Goal: Information Seeking & Learning: Learn about a topic

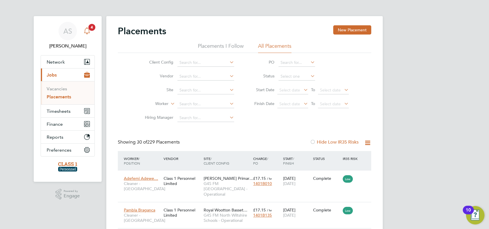
click at [93, 26] on span "4" at bounding box center [91, 27] width 7 height 7
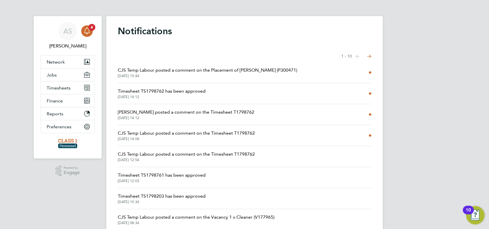
click at [154, 69] on span "CJS Temp Labour posted a comment on the Placement of Gabriella Santina (P300471)" at bounding box center [207, 70] width 179 height 7
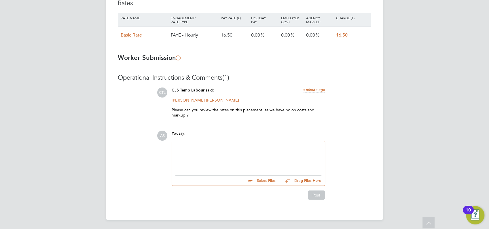
click at [182, 146] on div at bounding box center [248, 157] width 146 height 25
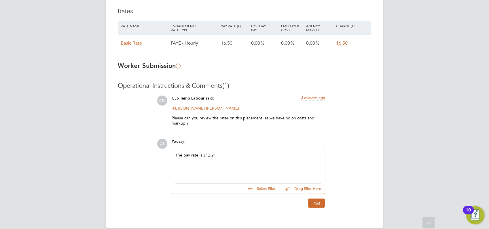
scroll to position [406, 0]
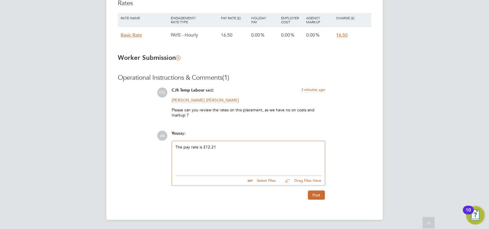
click at [222, 148] on div "The pay rate is £12.21" at bounding box center [248, 157] width 146 height 25
click at [315, 194] on button "Post" at bounding box center [316, 195] width 17 height 9
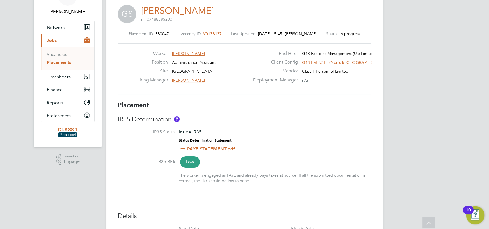
scroll to position [0, 0]
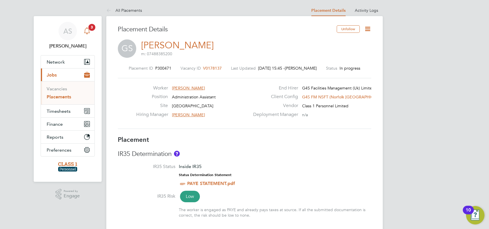
click at [88, 31] on icon "Main navigation" at bounding box center [87, 30] width 7 height 7
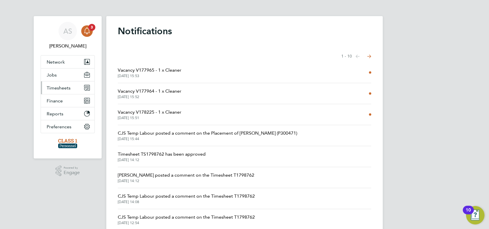
click at [59, 87] on span "Timesheets" at bounding box center [59, 87] width 24 height 5
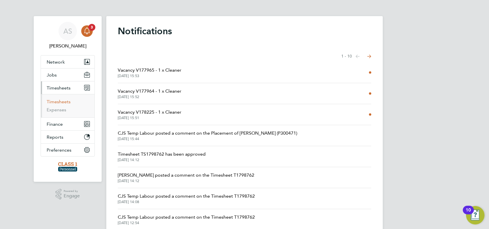
click at [57, 102] on link "Timesheets" at bounding box center [59, 101] width 24 height 5
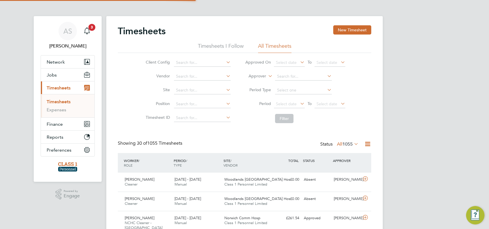
scroll to position [14, 50]
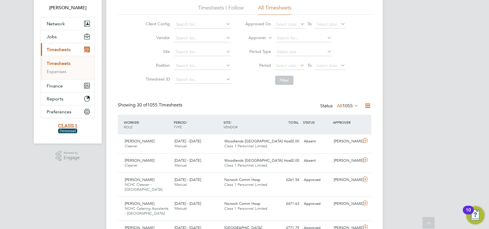
click at [60, 50] on span "Timesheets" at bounding box center [59, 49] width 24 height 5
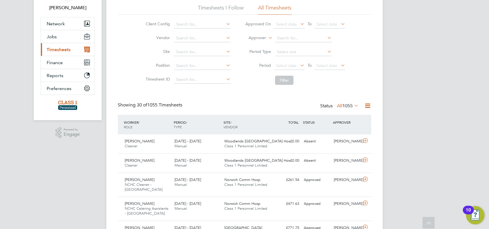
click at [58, 48] on span "Timesheets" at bounding box center [59, 49] width 24 height 5
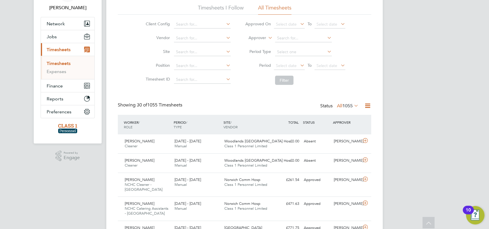
click at [58, 64] on link "Timesheets" at bounding box center [59, 63] width 24 height 5
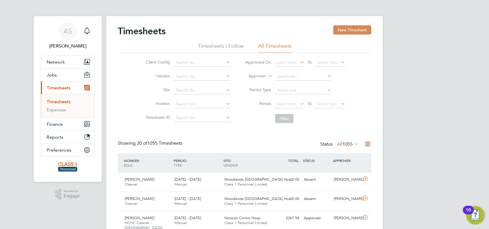
click at [346, 32] on button "New Timesheet" at bounding box center [352, 29] width 38 height 9
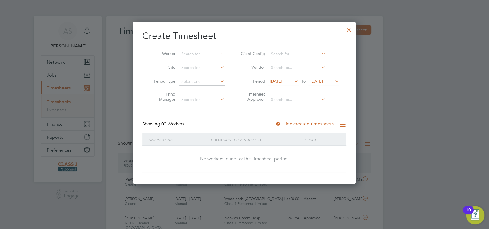
click at [282, 80] on span "28 Jul 2025" at bounding box center [276, 81] width 12 height 5
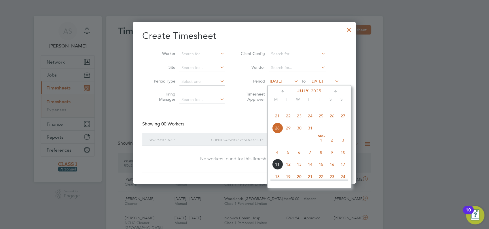
click at [278, 170] on span "11" at bounding box center [277, 164] width 11 height 11
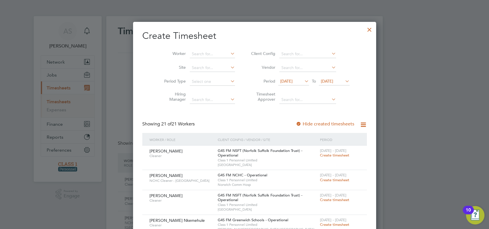
click at [409, 124] on div at bounding box center [244, 114] width 489 height 229
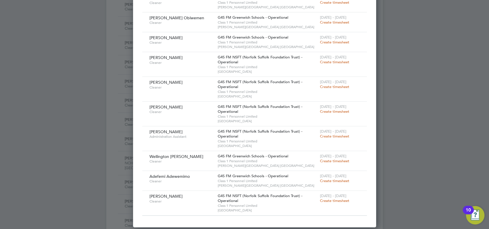
click at [412, 123] on div at bounding box center [244, 114] width 489 height 229
click at [440, 90] on div at bounding box center [244, 114] width 489 height 229
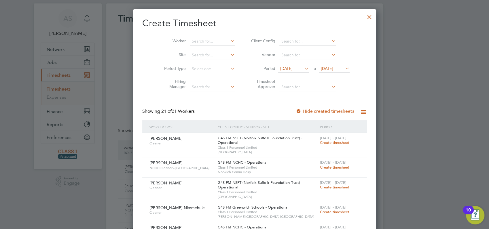
scroll to position [0, 0]
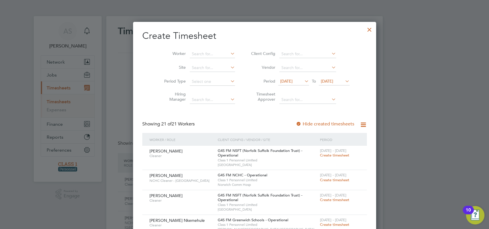
click at [364, 29] on div at bounding box center [369, 28] width 10 height 10
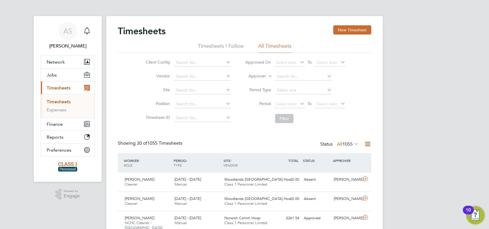
scroll to position [13, 0]
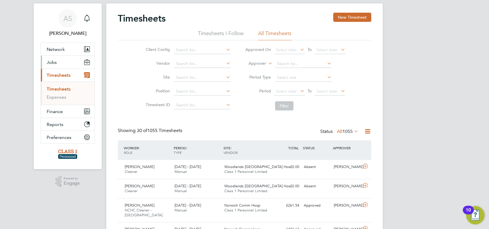
click at [53, 62] on span "Jobs" at bounding box center [52, 62] width 10 height 5
click at [58, 75] on link "Vacancies" at bounding box center [57, 75] width 20 height 5
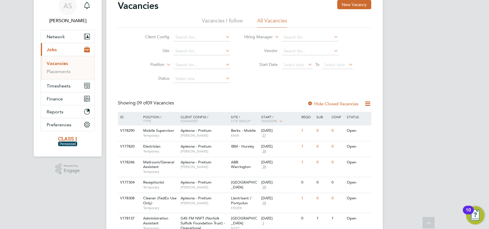
scroll to position [64, 0]
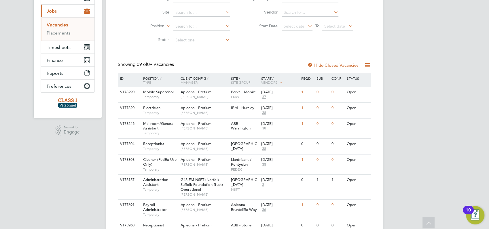
click at [425, 80] on div "AS Angela Sabaroche Notifications Applications: Network Businesses Sites Worker…" at bounding box center [244, 118] width 489 height 365
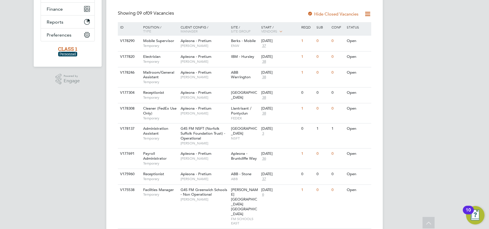
scroll to position [126, 0]
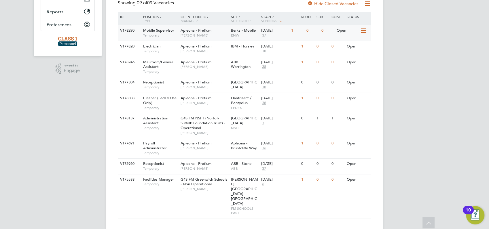
click at [152, 32] on span "Mobile Supervisor" at bounding box center [158, 30] width 31 height 5
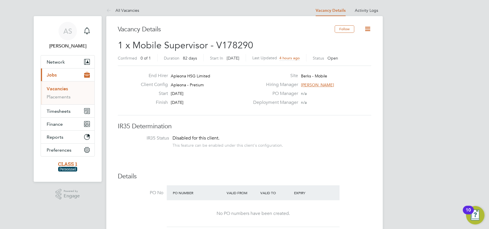
click at [58, 88] on link "Vacancies" at bounding box center [57, 88] width 21 height 5
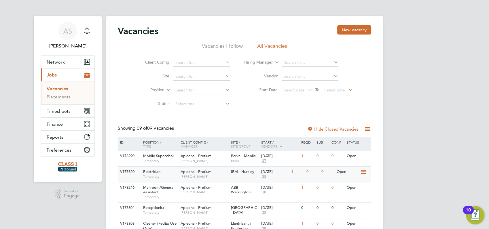
click at [152, 172] on span "Electrician" at bounding box center [151, 171] width 17 height 5
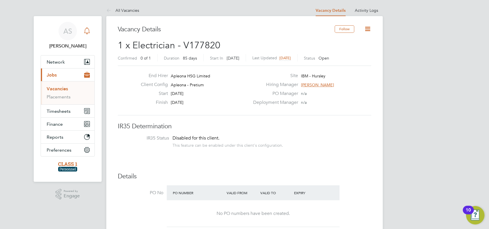
click at [86, 30] on icon "Main navigation" at bounding box center [87, 30] width 7 height 7
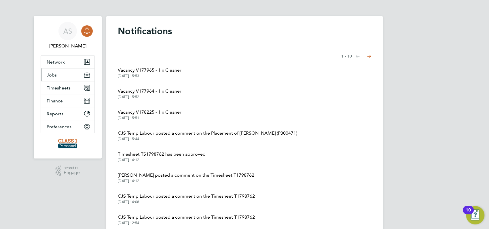
click at [55, 75] on span "Jobs" at bounding box center [52, 74] width 10 height 5
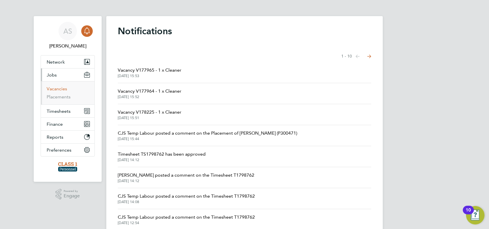
click at [54, 88] on link "Vacancies" at bounding box center [57, 88] width 20 height 5
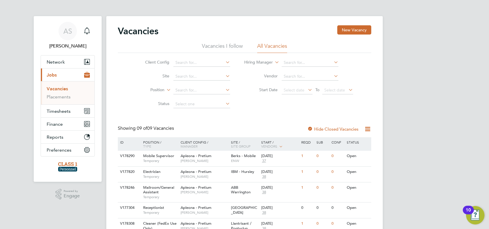
click at [393, 65] on div "AS Angela Sabaroche Notifications Applications: Network Businesses Sites Worker…" at bounding box center [244, 182] width 489 height 365
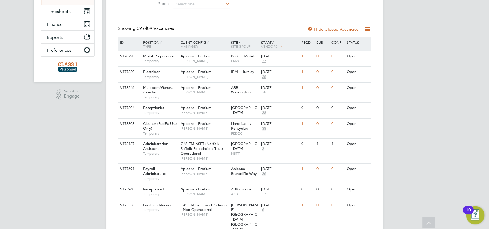
scroll to position [87, 0]
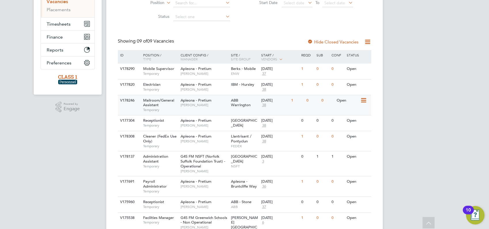
click at [153, 101] on span "Mailroom/General Assistant" at bounding box center [158, 103] width 31 height 10
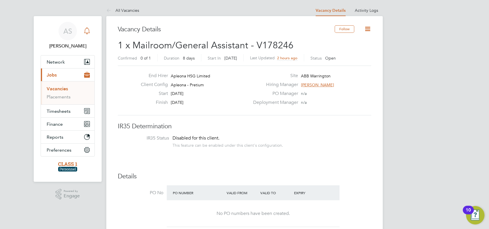
click at [86, 33] on icon "Main navigation" at bounding box center [86, 30] width 5 height 6
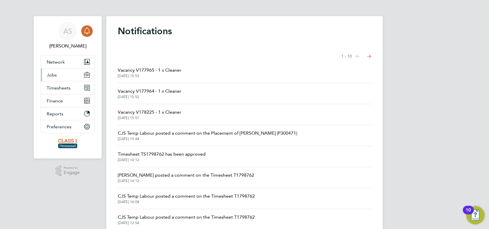
click at [53, 75] on span "Jobs" at bounding box center [52, 74] width 10 height 5
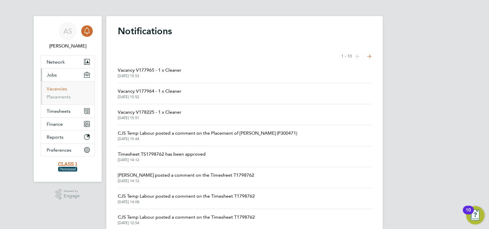
click at [58, 88] on link "Vacancies" at bounding box center [57, 88] width 20 height 5
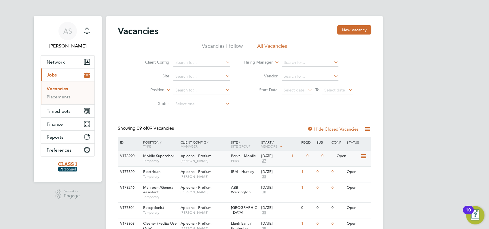
click at [129, 156] on div "V178290" at bounding box center [129, 156] width 20 height 11
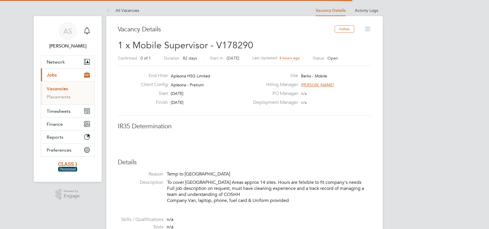
scroll to position [17, 50]
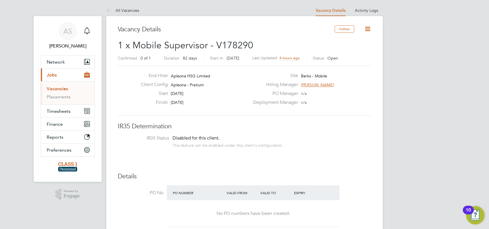
click at [312, 84] on span "[PERSON_NAME]" at bounding box center [317, 84] width 33 height 5
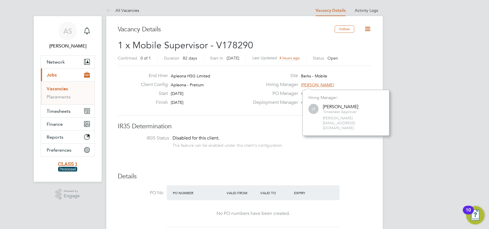
scroll to position [36, 86]
click at [61, 87] on link "Vacancies" at bounding box center [57, 88] width 21 height 5
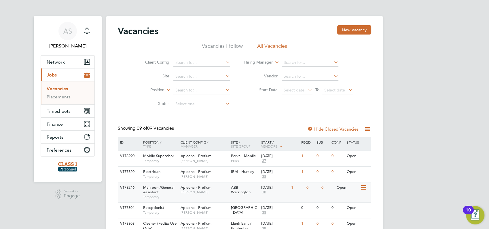
click at [127, 188] on div "V178246" at bounding box center [129, 188] width 20 height 11
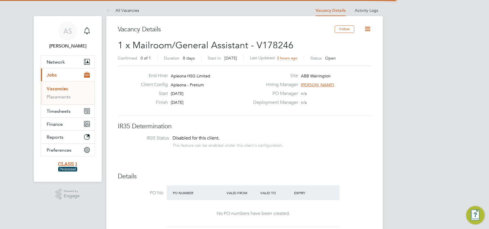
scroll to position [17, 50]
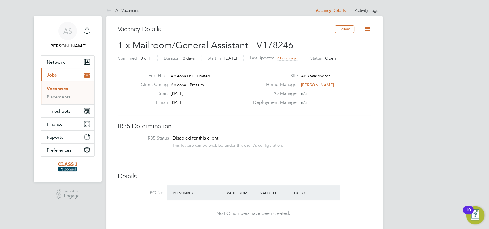
click at [317, 83] on span "[PERSON_NAME]" at bounding box center [317, 84] width 33 height 5
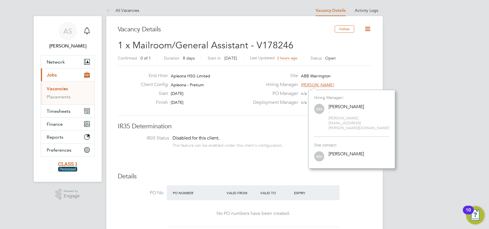
scroll to position [69, 86]
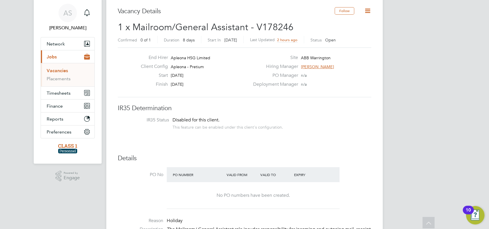
scroll to position [0, 0]
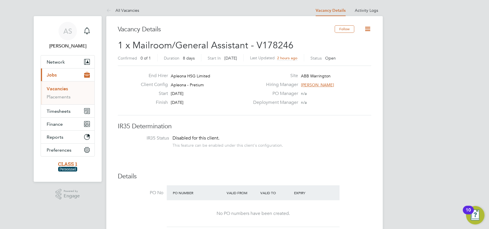
click at [60, 89] on link "Vacancies" at bounding box center [57, 88] width 21 height 5
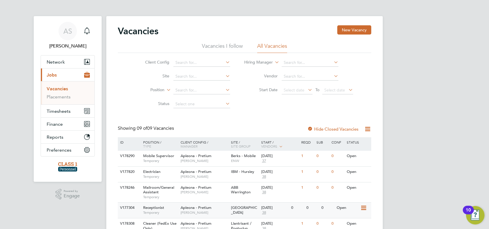
click at [130, 208] on div "V177304" at bounding box center [129, 208] width 20 height 11
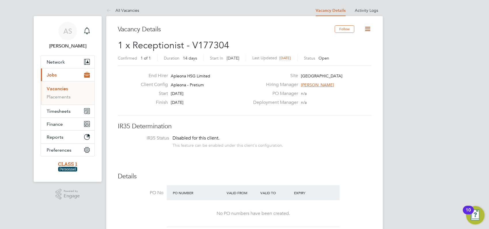
click at [59, 88] on link "Vacancies" at bounding box center [57, 88] width 21 height 5
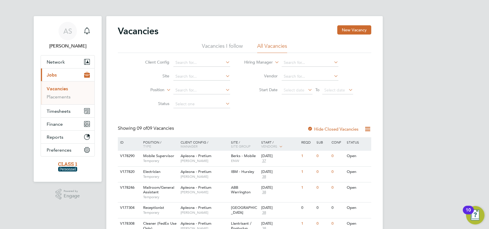
click at [416, 129] on div "AS [PERSON_NAME] Notifications Applications: Network Businesses Sites Workers C…" at bounding box center [244, 182] width 489 height 365
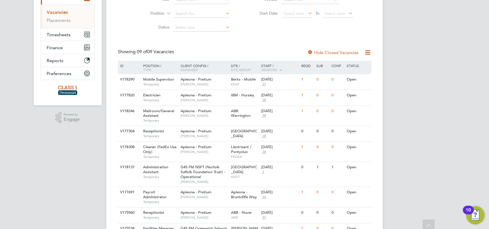
scroll to position [126, 0]
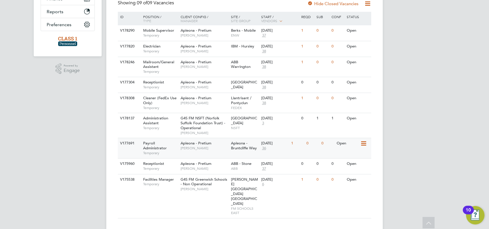
click at [129, 143] on div "V177691" at bounding box center [129, 143] width 20 height 11
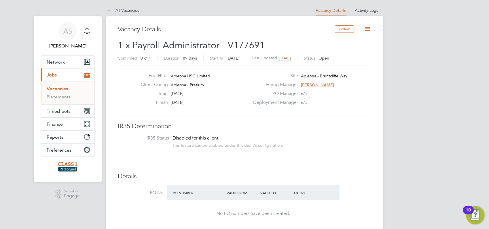
click at [60, 88] on link "Vacancies" at bounding box center [57, 88] width 21 height 5
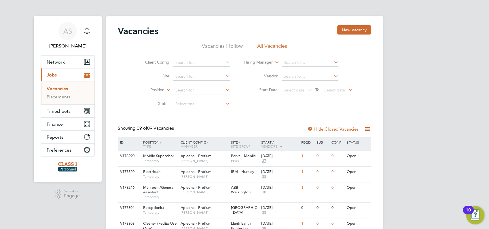
click at [422, 99] on div "AS [PERSON_NAME] Notifications Applications: Network Businesses Sites Workers C…" at bounding box center [244, 182] width 489 height 365
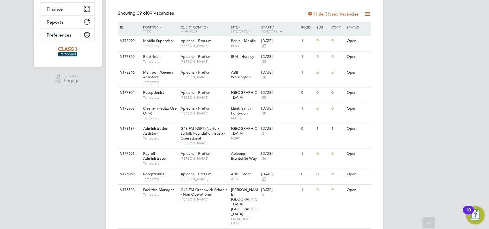
scroll to position [126, 0]
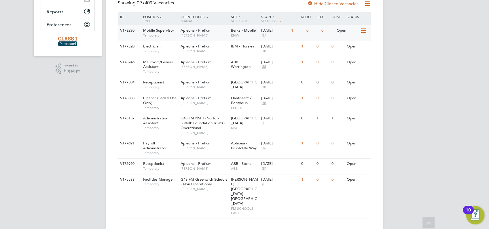
click at [166, 39] on div "Mobile Supervisor Temporary" at bounding box center [159, 32] width 40 height 15
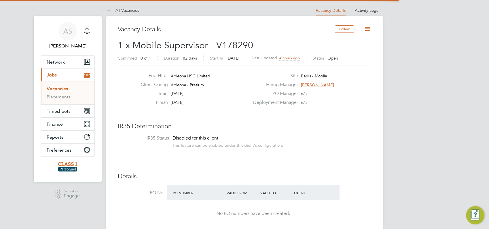
scroll to position [17, 50]
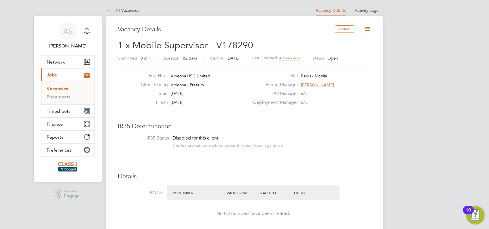
click at [58, 88] on link "Vacancies" at bounding box center [57, 88] width 21 height 5
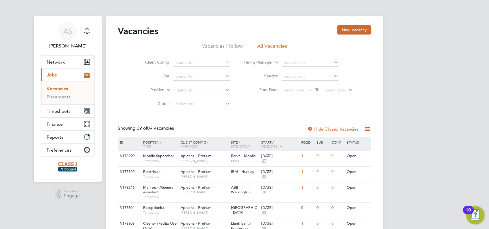
click at [435, 111] on div "AS Angela Sabaroche Notifications Applications: Network Businesses Sites Worker…" at bounding box center [244, 182] width 489 height 365
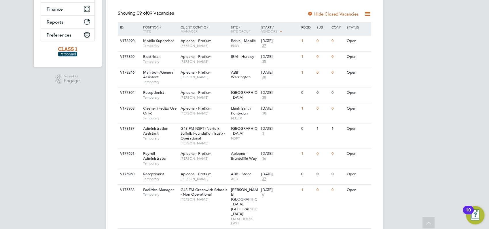
scroll to position [126, 0]
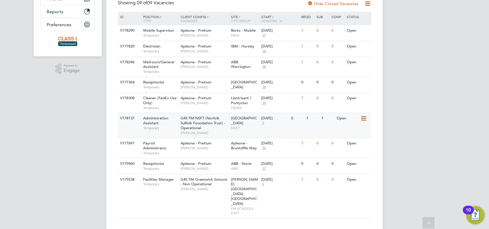
click at [129, 118] on div "V178137" at bounding box center [129, 118] width 20 height 11
